Goal: Task Accomplishment & Management: Complete application form

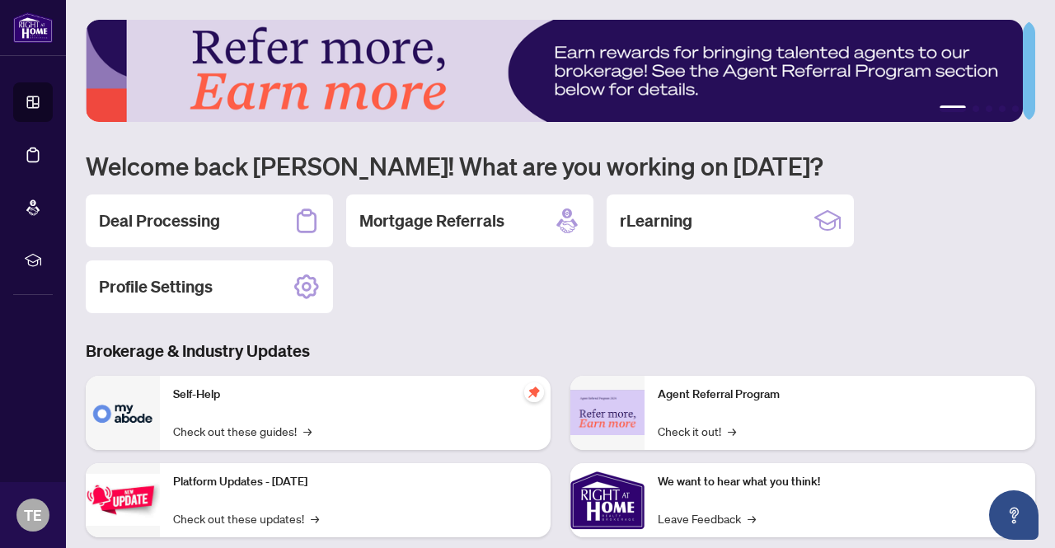
click at [180, 222] on h2 "Deal Processing" at bounding box center [159, 220] width 121 height 23
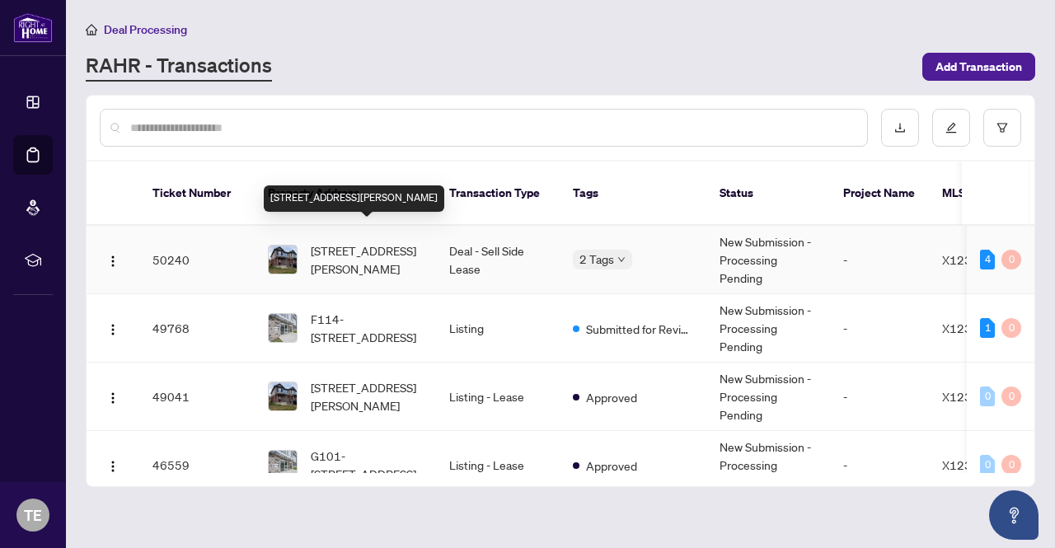
click at [380, 242] on span "[STREET_ADDRESS][PERSON_NAME]" at bounding box center [367, 260] width 112 height 36
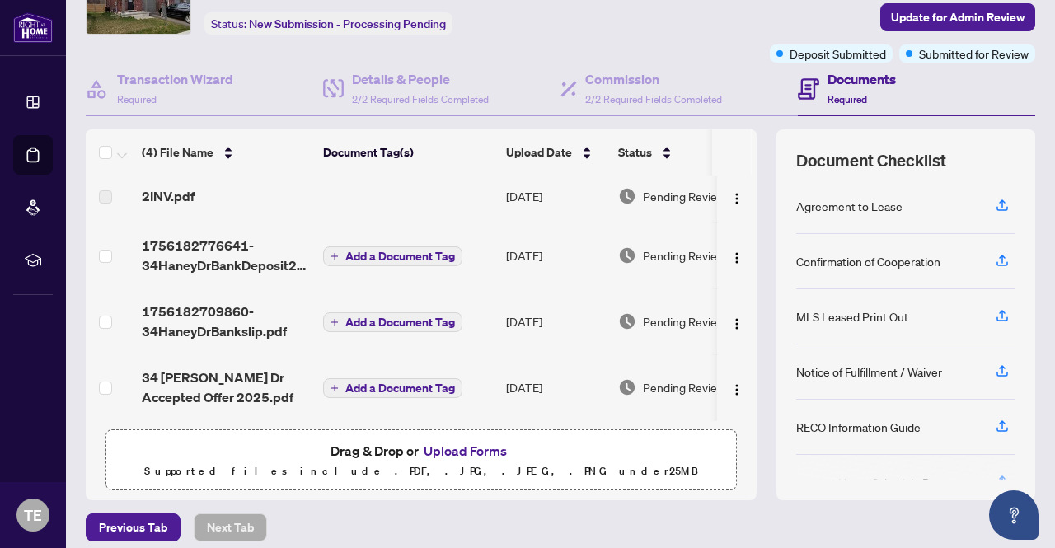
scroll to position [82, 0]
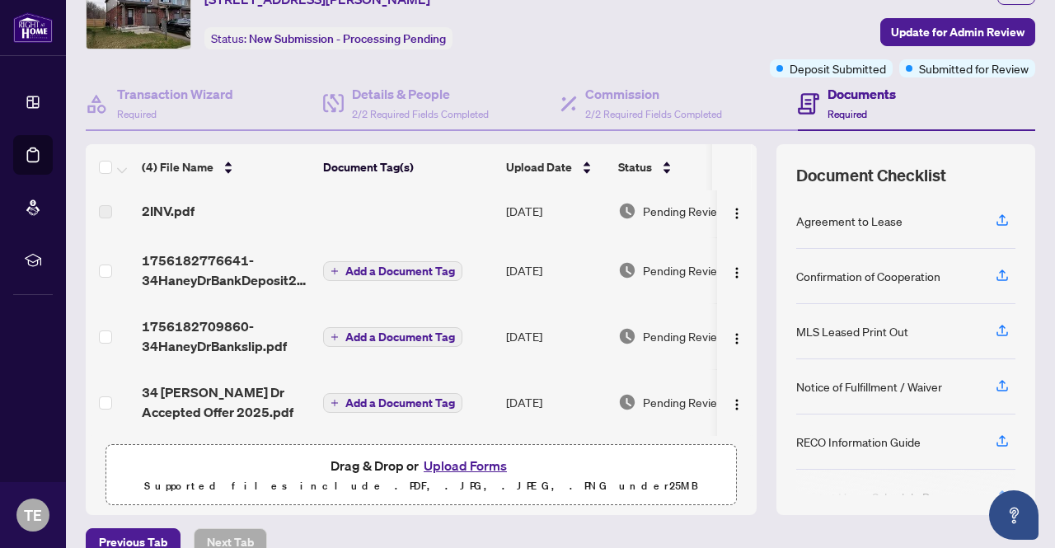
click at [453, 462] on button "Upload Forms" at bounding box center [465, 465] width 93 height 21
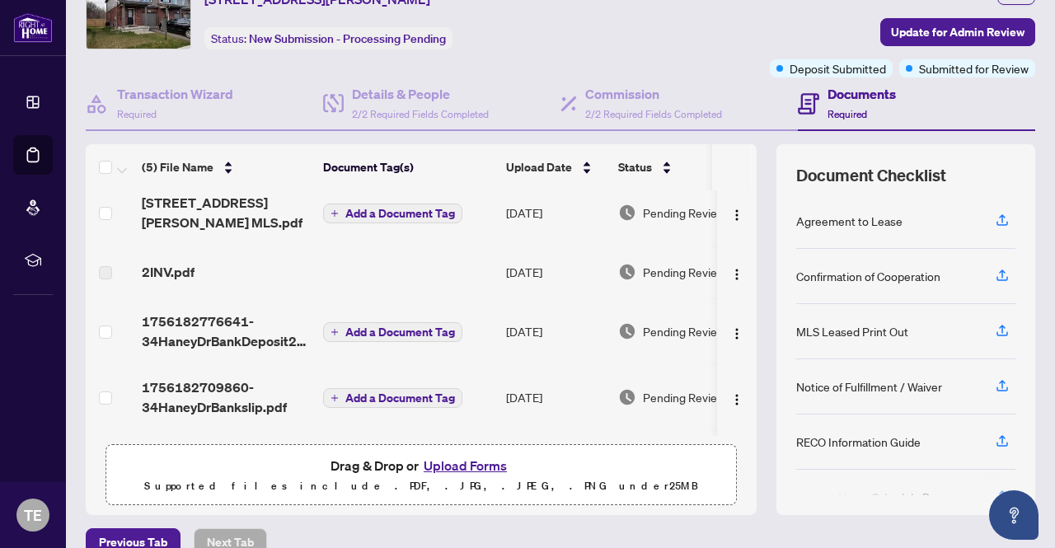
click at [476, 468] on button "Upload Forms" at bounding box center [465, 465] width 93 height 21
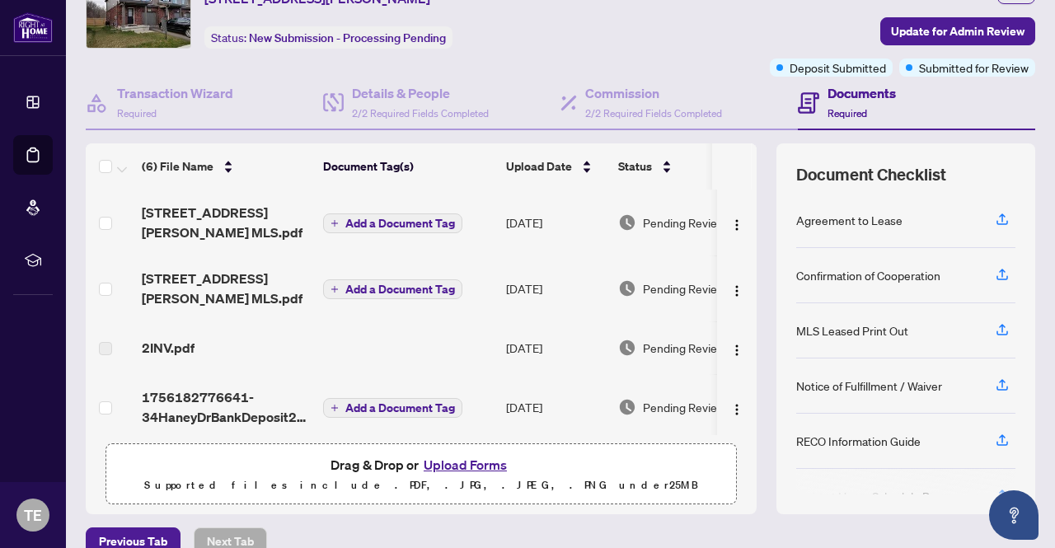
scroll to position [0, 0]
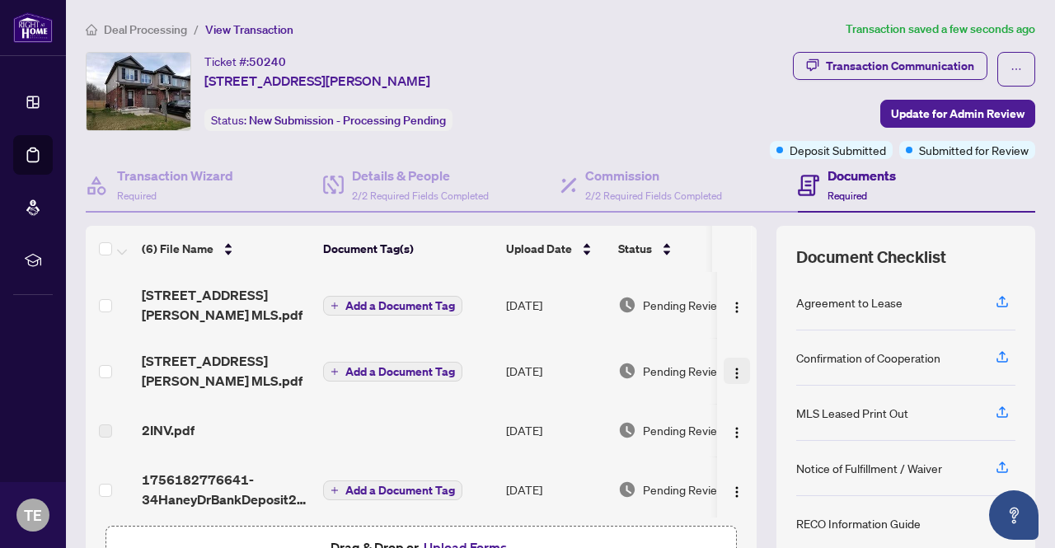
click at [730, 367] on img "button" at bounding box center [736, 373] width 13 height 13
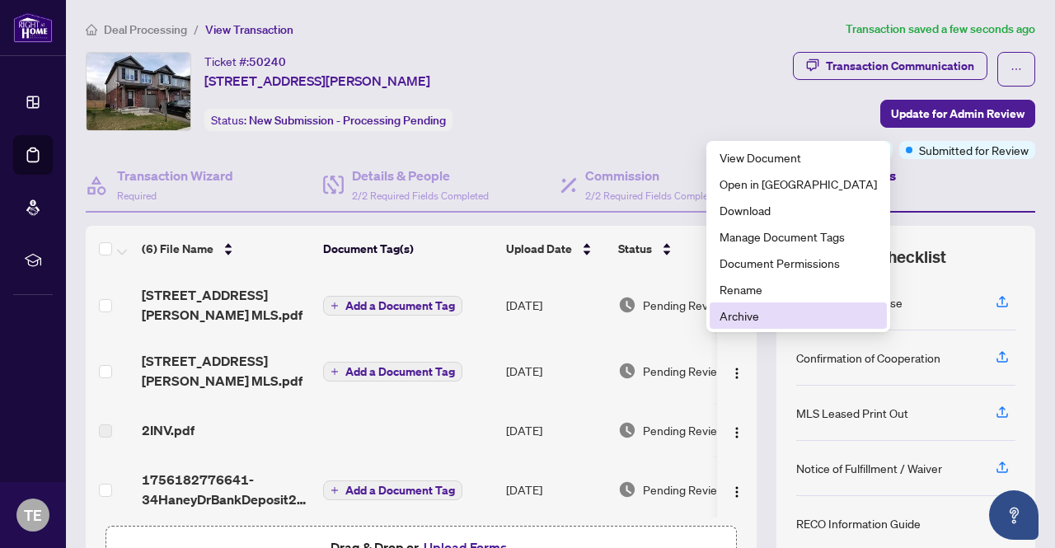
click at [730, 317] on span "Archive" at bounding box center [798, 316] width 157 height 18
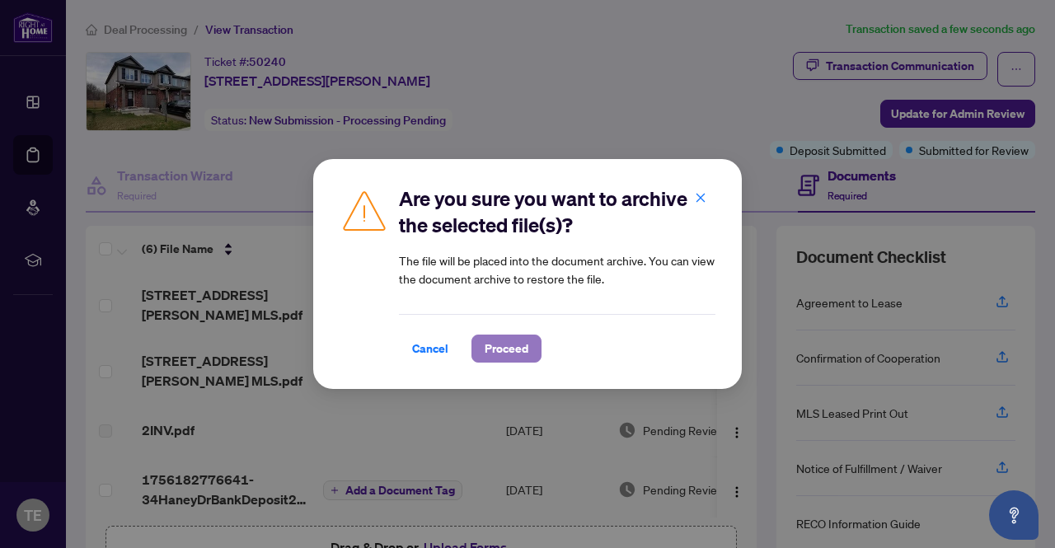
click at [528, 359] on button "Proceed" at bounding box center [507, 349] width 70 height 28
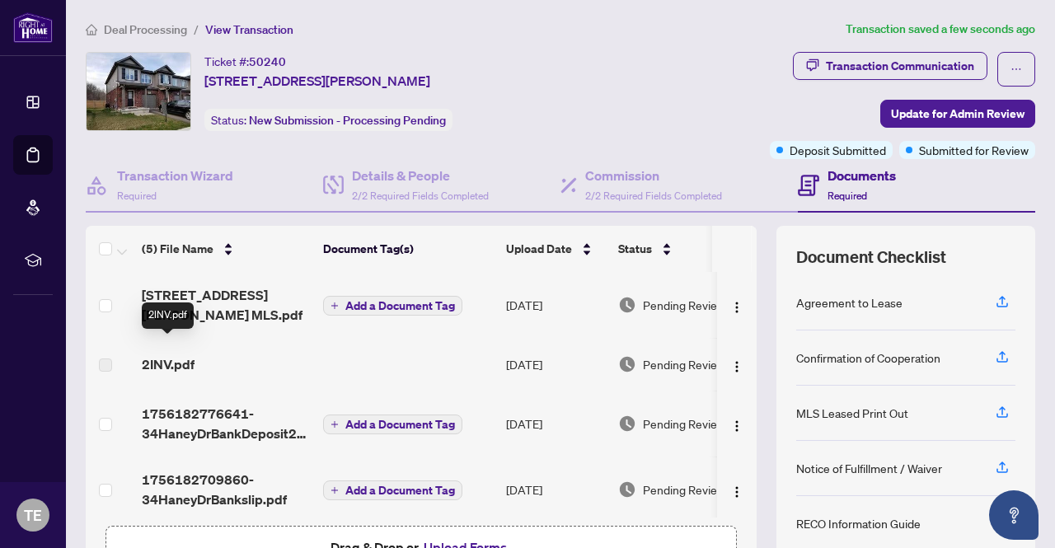
click at [165, 354] on span "2INV.pdf" at bounding box center [168, 364] width 53 height 20
click at [171, 354] on span "2INV.pdf" at bounding box center [168, 364] width 53 height 20
click at [188, 354] on span "2INV.pdf" at bounding box center [168, 364] width 53 height 20
click at [537, 355] on td "[DATE]" at bounding box center [556, 364] width 112 height 53
click at [170, 354] on span "2INV.pdf" at bounding box center [168, 364] width 53 height 20
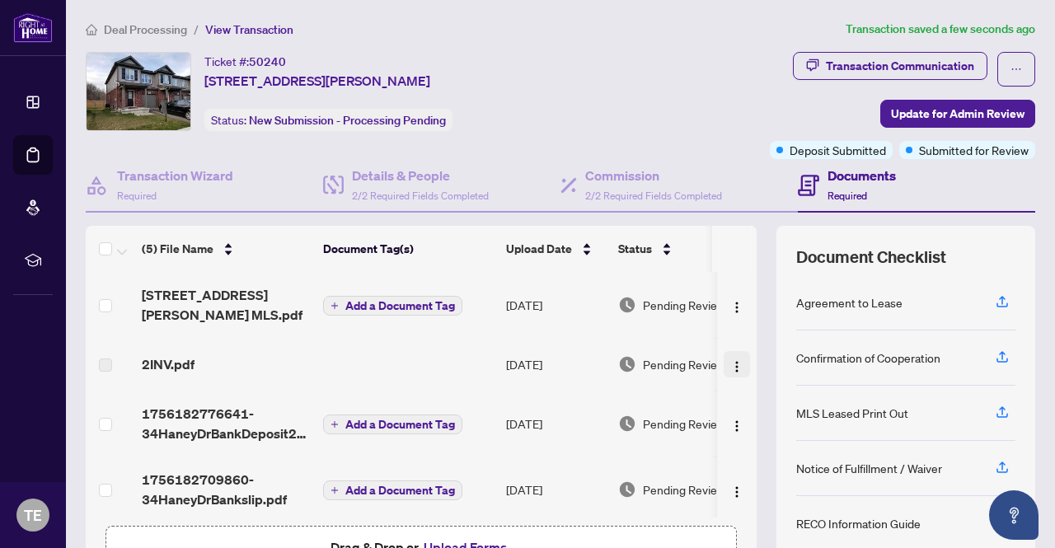
click at [730, 360] on img "button" at bounding box center [736, 366] width 13 height 13
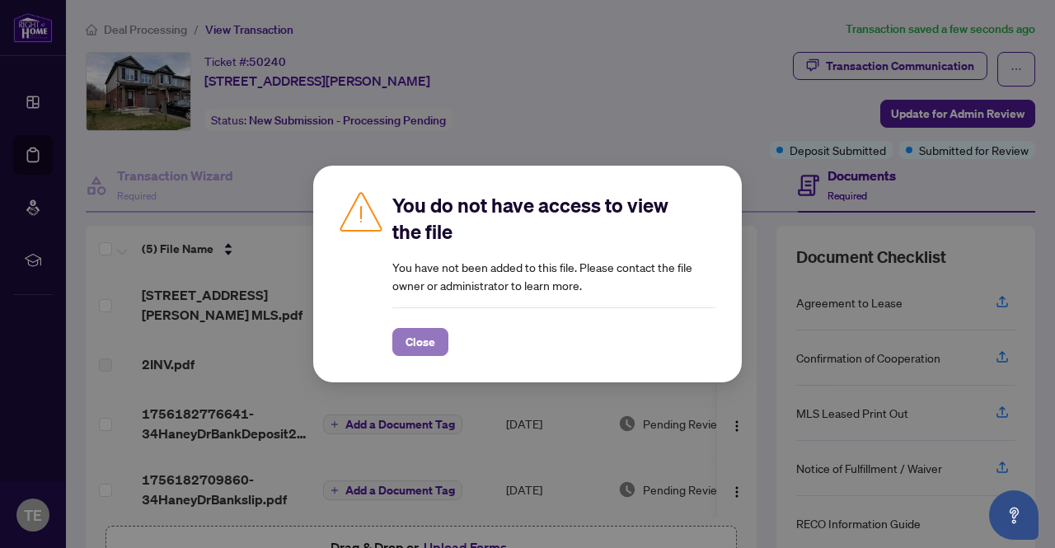
click at [429, 345] on span "Close" at bounding box center [421, 342] width 30 height 26
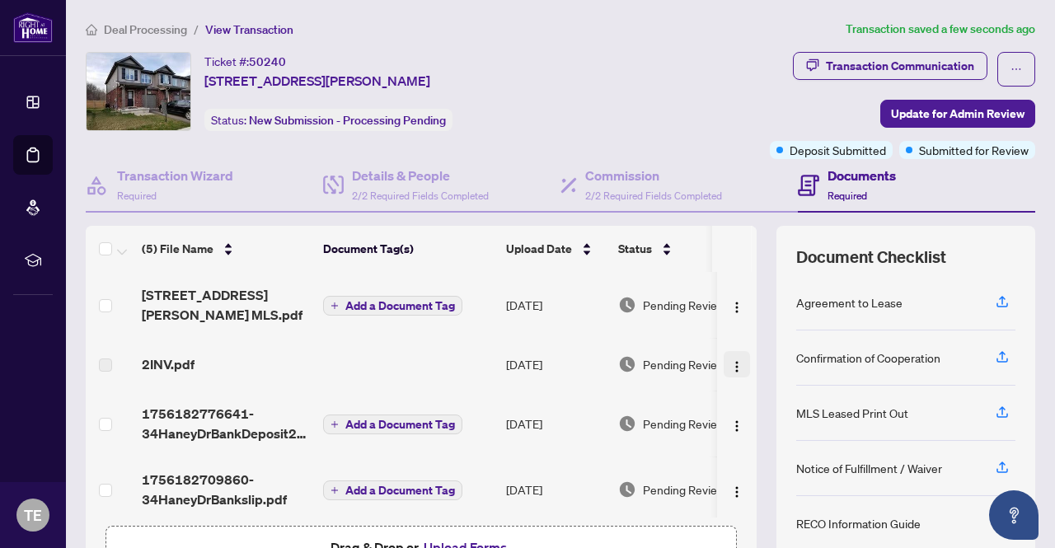
click at [730, 360] on img "button" at bounding box center [736, 366] width 13 height 13
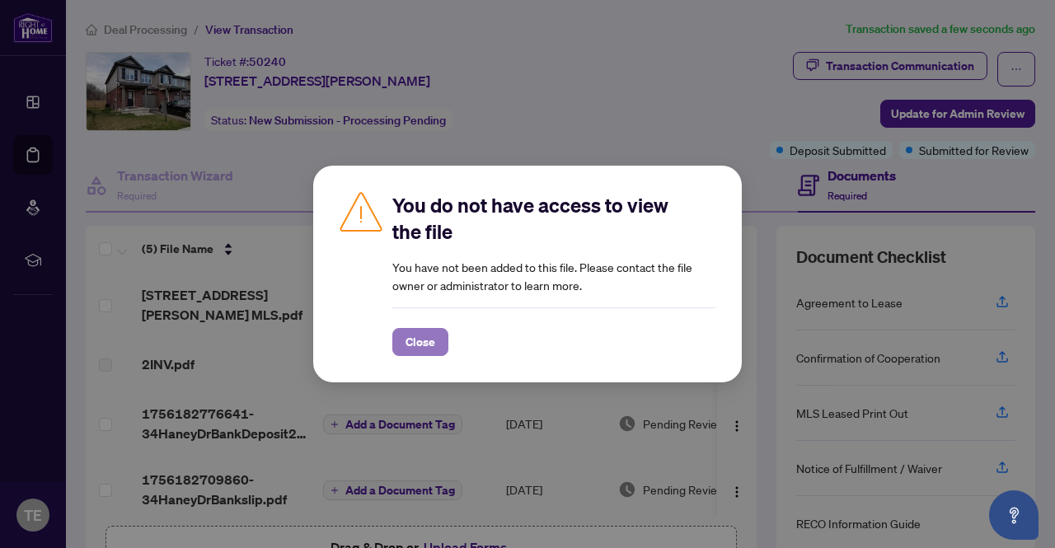
click at [422, 349] on span "Close" at bounding box center [421, 342] width 30 height 26
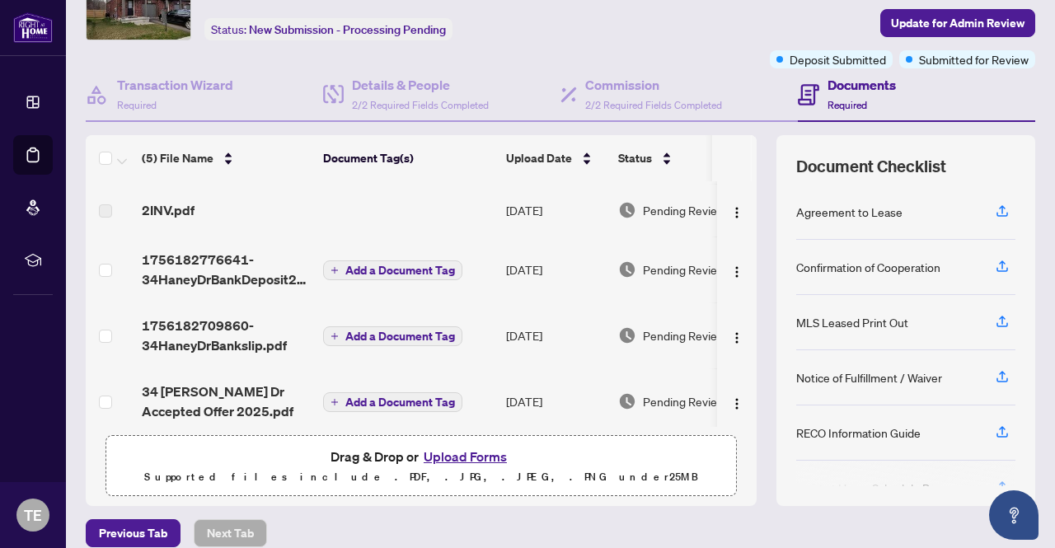
scroll to position [164, 0]
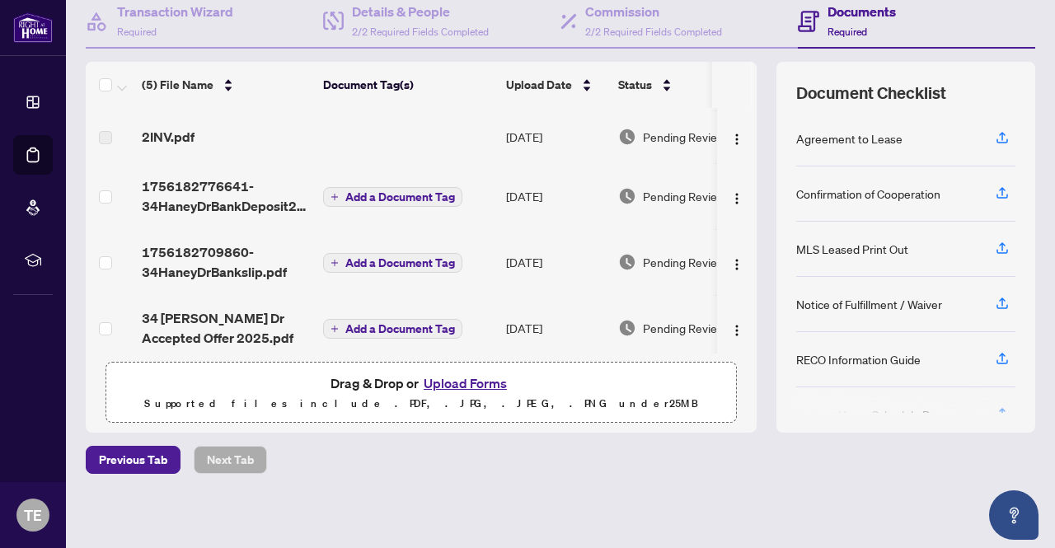
click at [458, 383] on button "Upload Forms" at bounding box center [465, 383] width 93 height 21
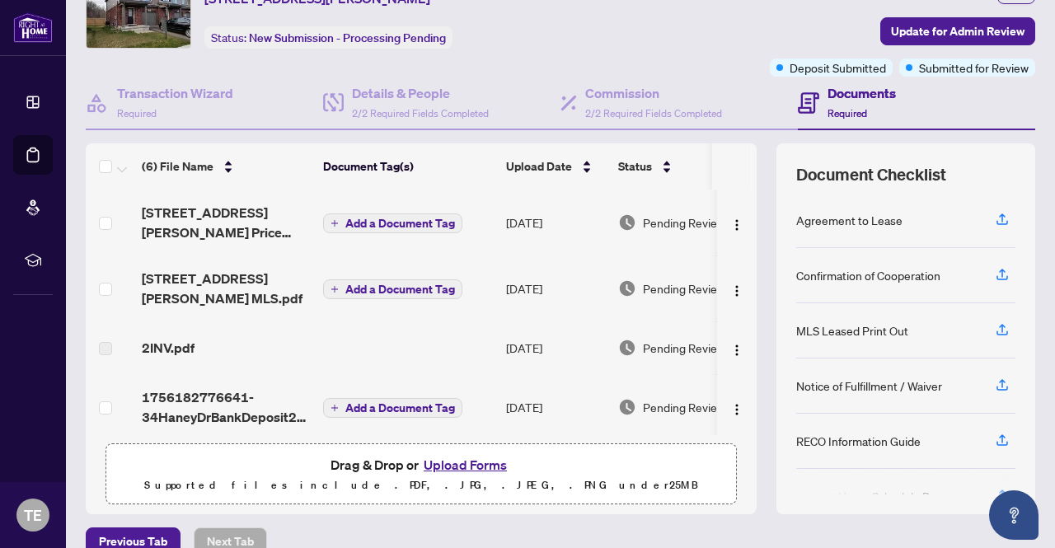
scroll to position [0, 0]
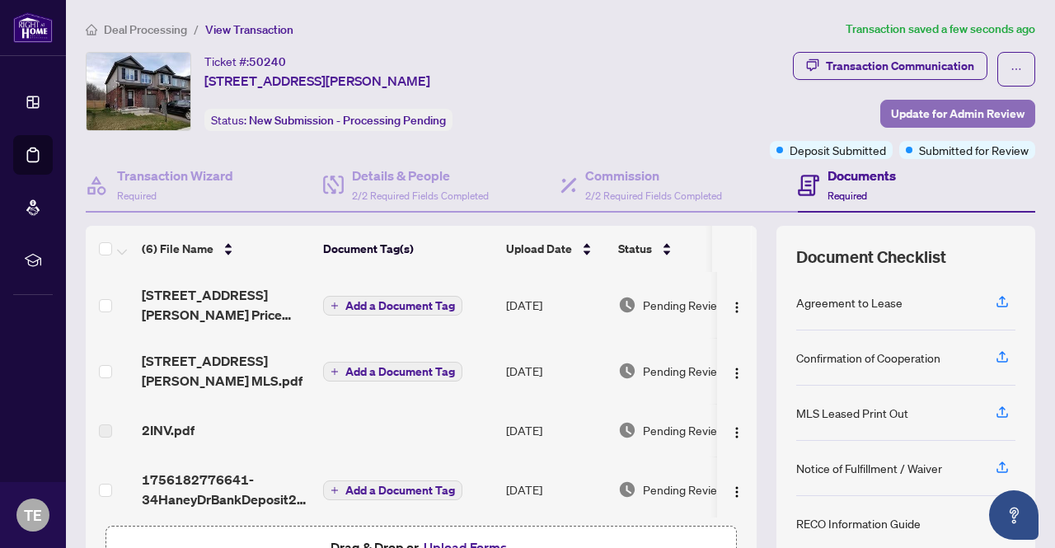
click at [957, 110] on span "Update for Admin Review" at bounding box center [958, 114] width 134 height 26
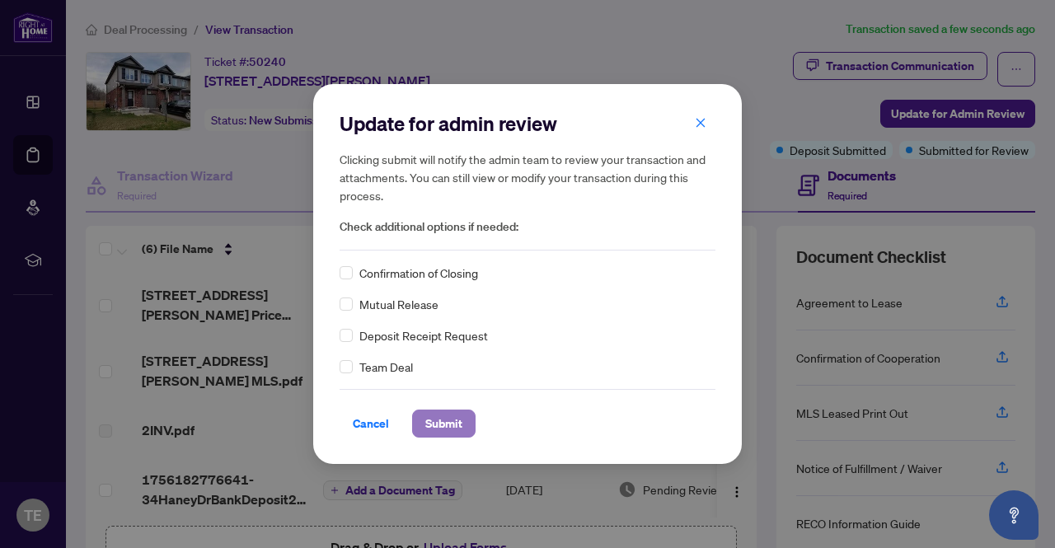
click at [441, 423] on span "Submit" at bounding box center [443, 424] width 37 height 26
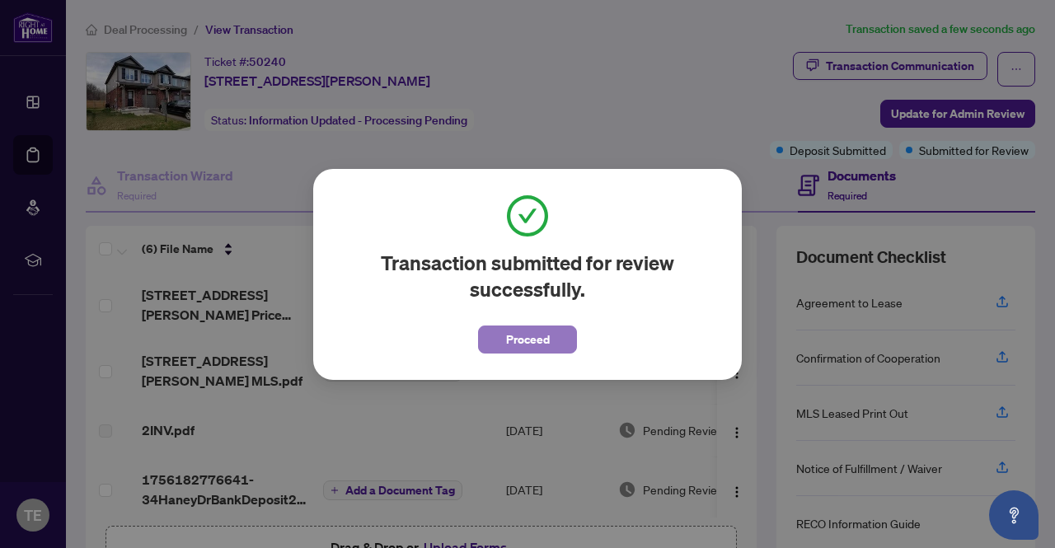
click at [524, 350] on span "Proceed" at bounding box center [528, 339] width 44 height 26
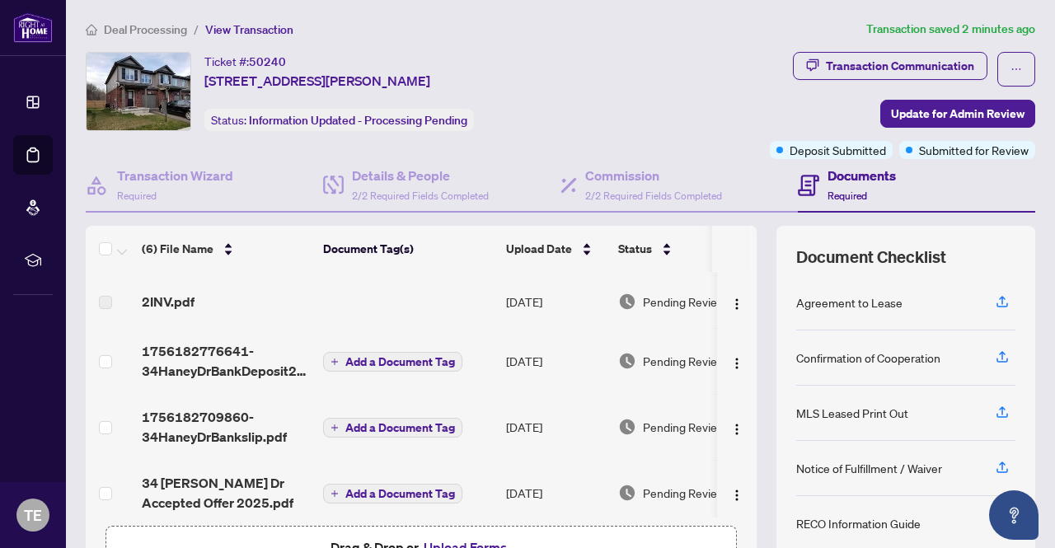
scroll to position [129, 0]
